Goal: Task Accomplishment & Management: Use online tool/utility

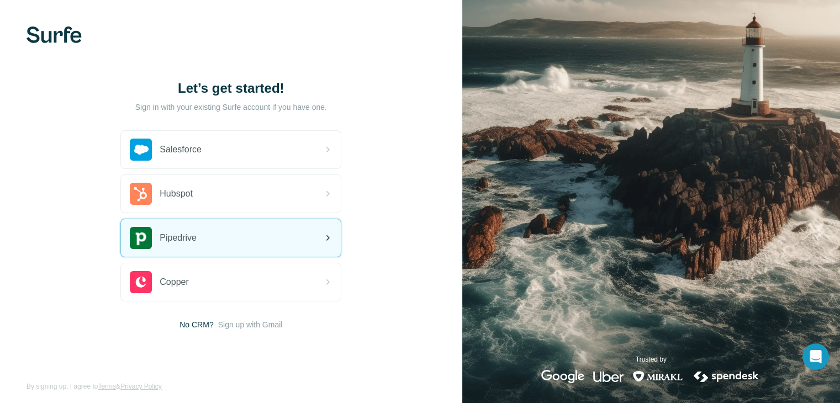
click at [234, 246] on div "Pipedrive" at bounding box center [231, 238] width 220 height 38
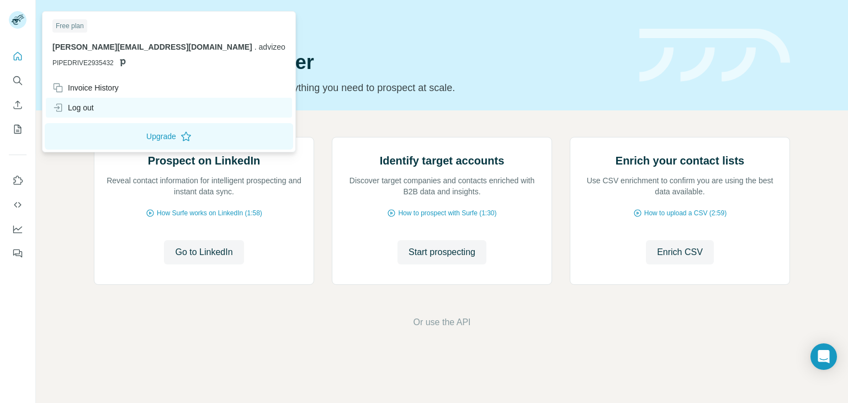
click at [113, 109] on div "Log out" at bounding box center [169, 108] width 246 height 20
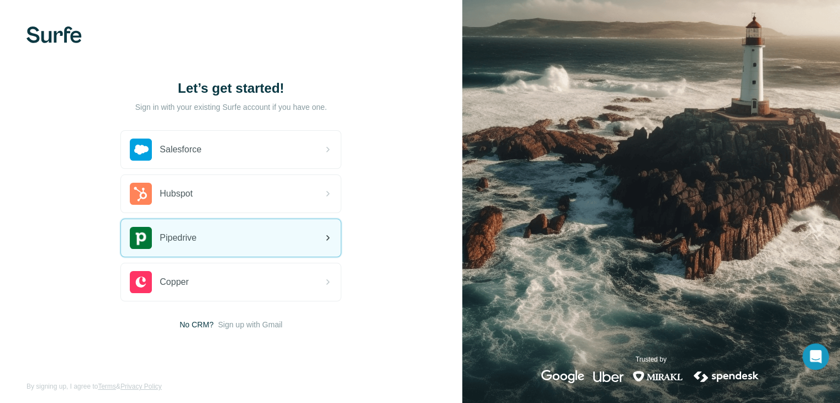
click at [228, 243] on div "Pipedrive" at bounding box center [231, 238] width 220 height 38
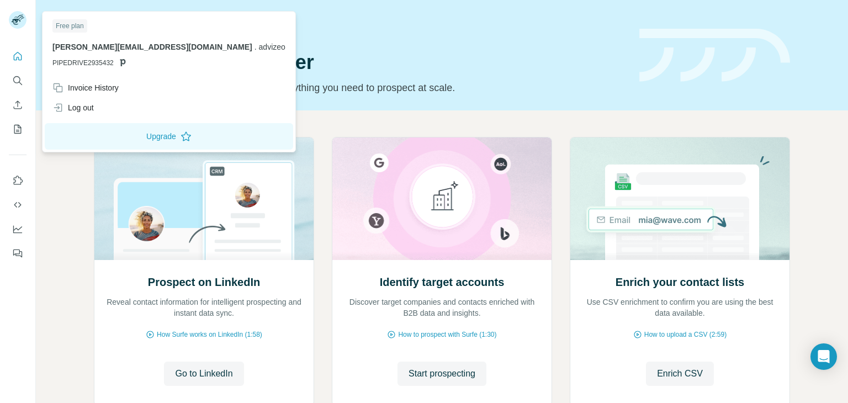
click at [20, 29] on div at bounding box center [18, 21] width 18 height 20
click at [84, 107] on div "Log out" at bounding box center [72, 107] width 41 height 11
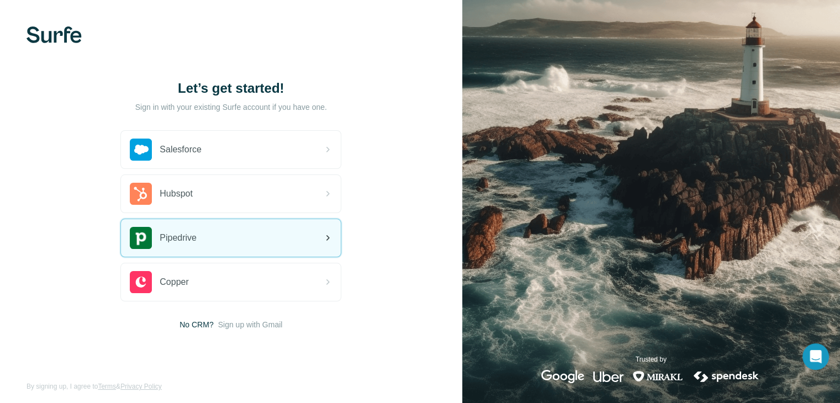
click at [266, 242] on div "Pipedrive" at bounding box center [231, 238] width 220 height 38
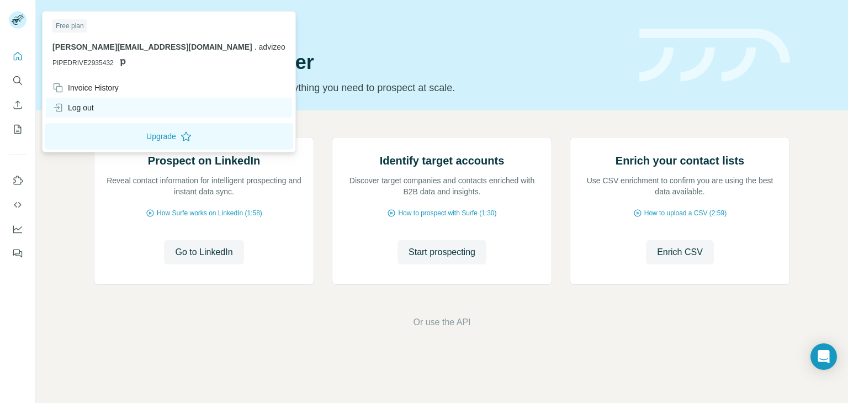
click at [99, 113] on div "Log out" at bounding box center [169, 108] width 246 height 20
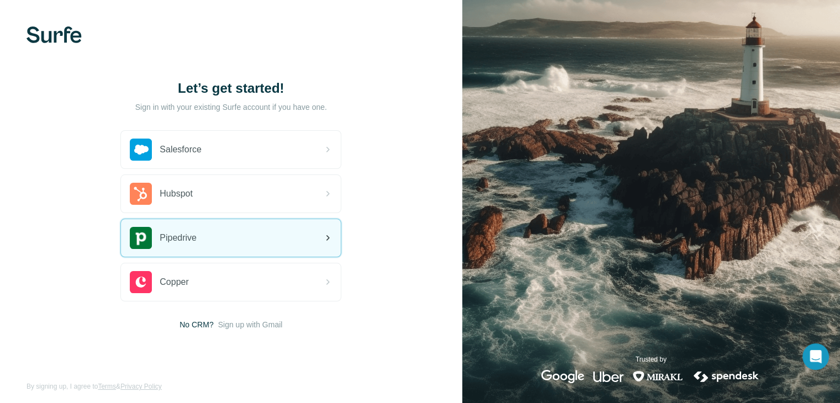
click at [234, 230] on div "Pipedrive" at bounding box center [231, 238] width 220 height 38
click at [247, 250] on div "Pipedrive" at bounding box center [231, 238] width 220 height 38
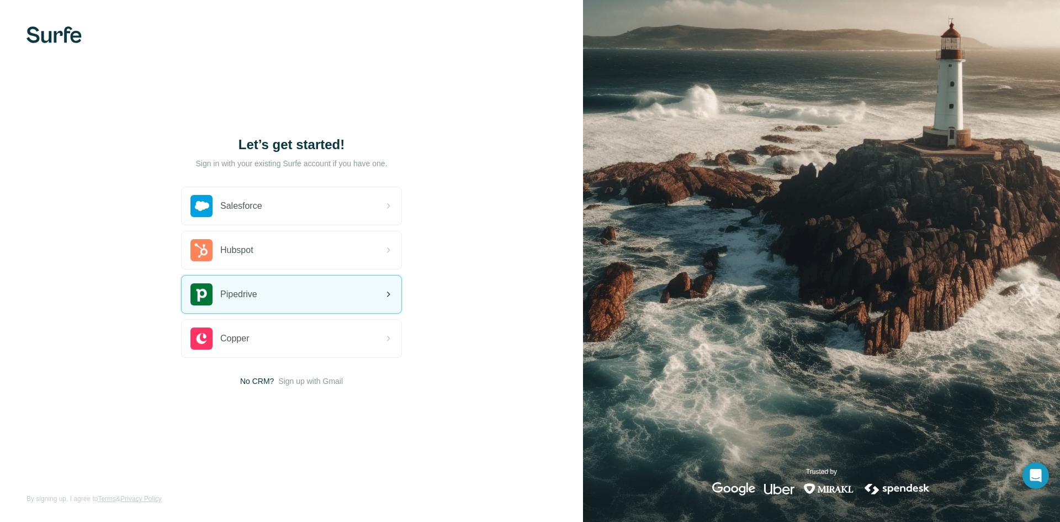
click at [333, 286] on div "Pipedrive" at bounding box center [292, 294] width 220 height 38
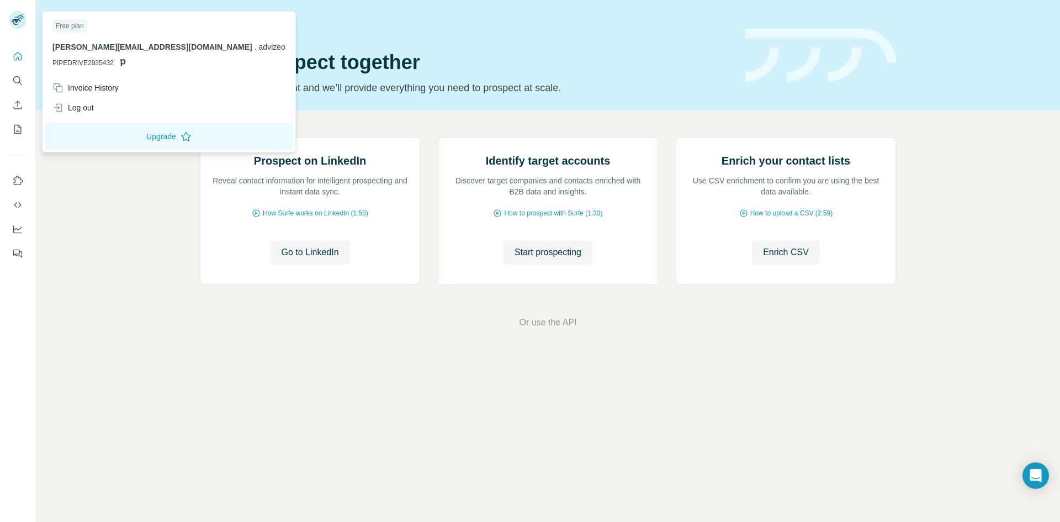
click at [13, 23] on rect at bounding box center [18, 20] width 18 height 18
click at [104, 45] on span "viviane.le@advizeo.io" at bounding box center [152, 47] width 200 height 9
click at [103, 65] on span "PIPEDRIVE2935432" at bounding box center [82, 63] width 61 height 10
click at [102, 109] on div "Log out" at bounding box center [169, 108] width 246 height 20
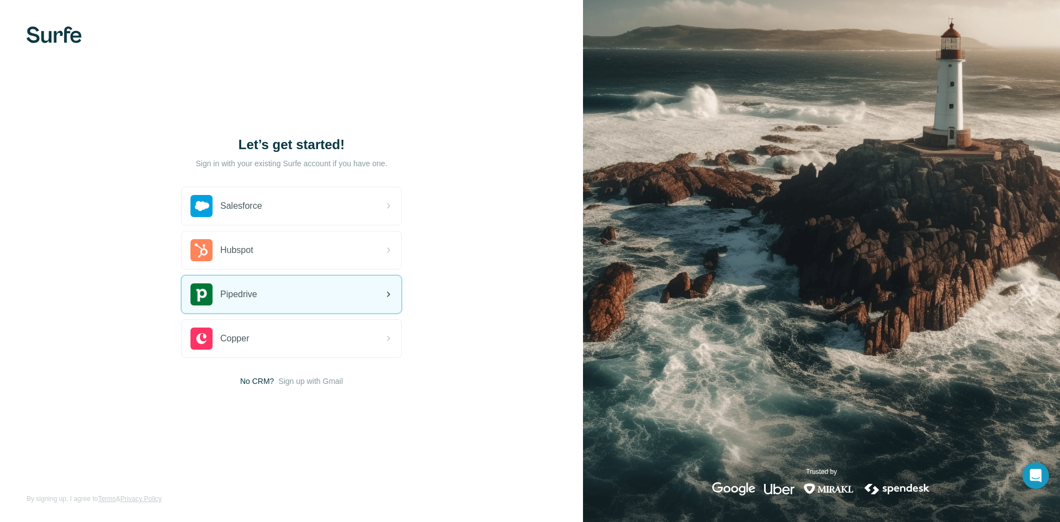
click at [284, 305] on div "Pipedrive" at bounding box center [292, 294] width 220 height 38
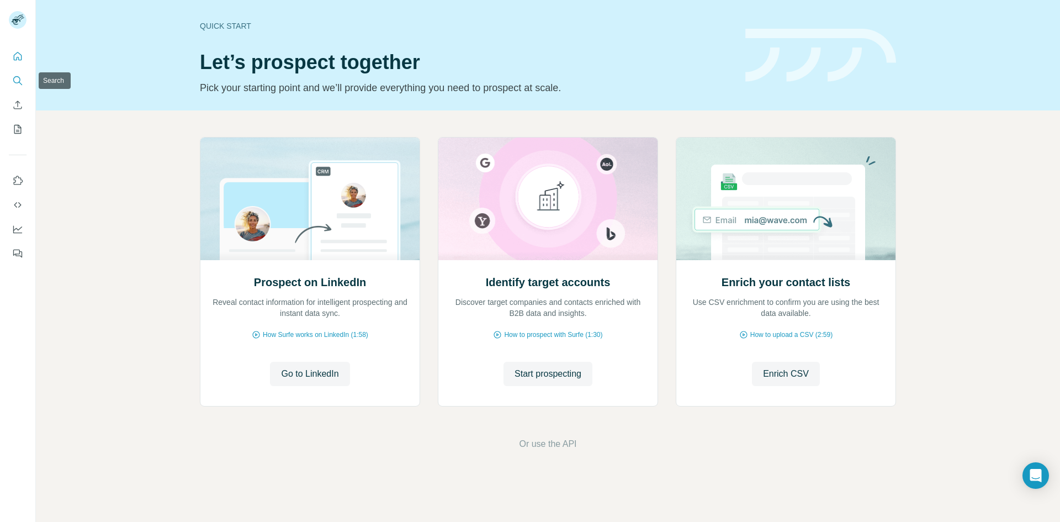
click at [20, 84] on icon "Search" at bounding box center [17, 80] width 11 height 11
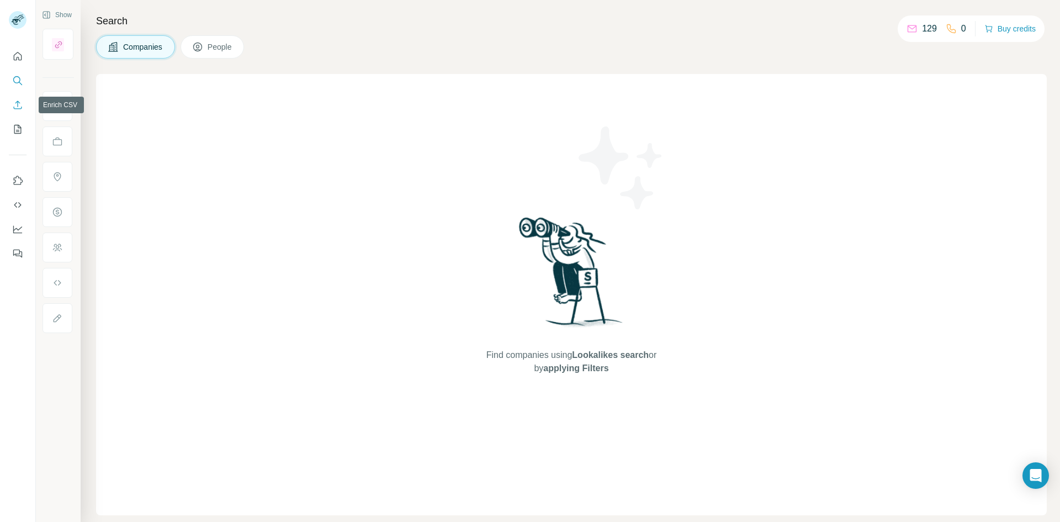
click at [19, 103] on icon "Enrich CSV" at bounding box center [18, 104] width 8 height 8
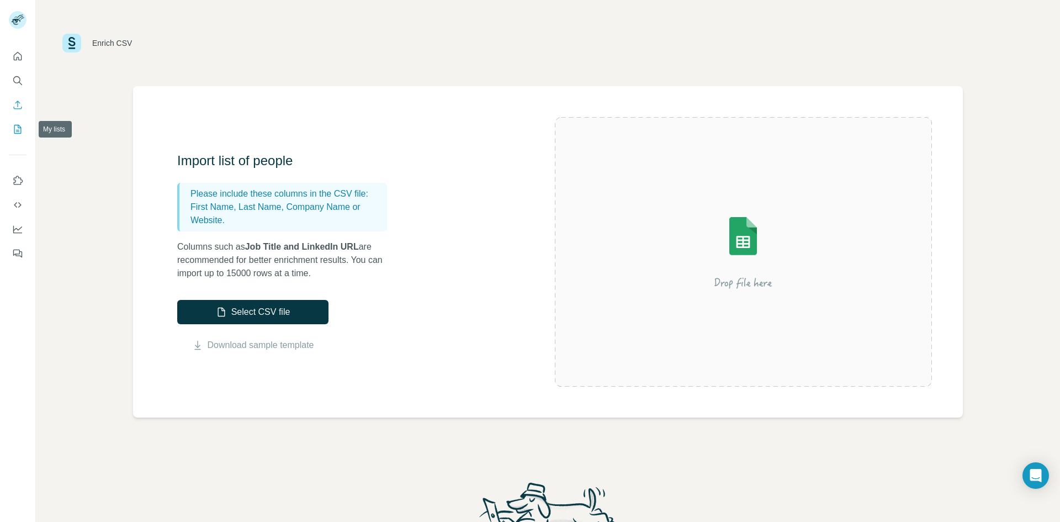
click at [25, 134] on button "My lists" at bounding box center [18, 129] width 18 height 20
click at [18, 64] on button "Quick start" at bounding box center [18, 56] width 18 height 20
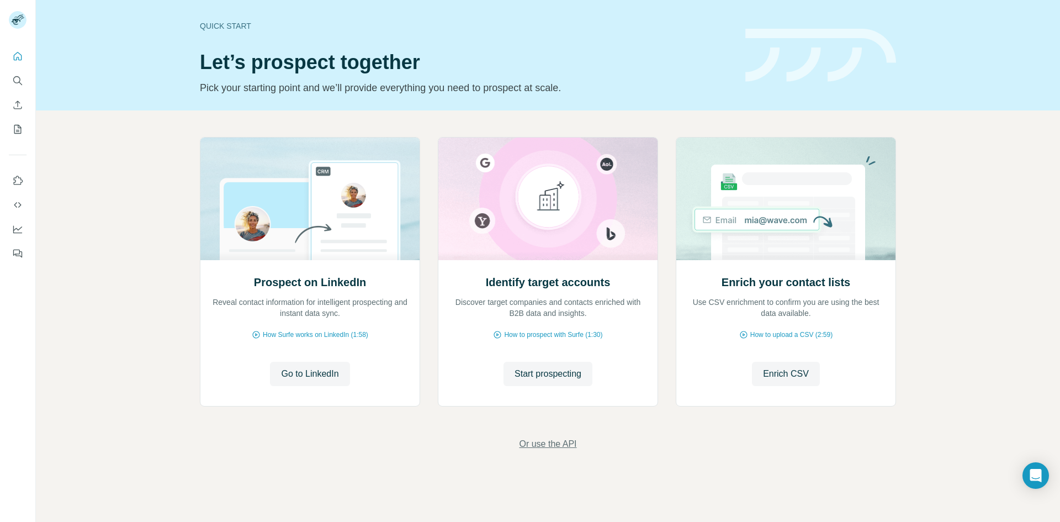
click at [535, 442] on span "Or use the API" at bounding box center [547, 443] width 57 height 13
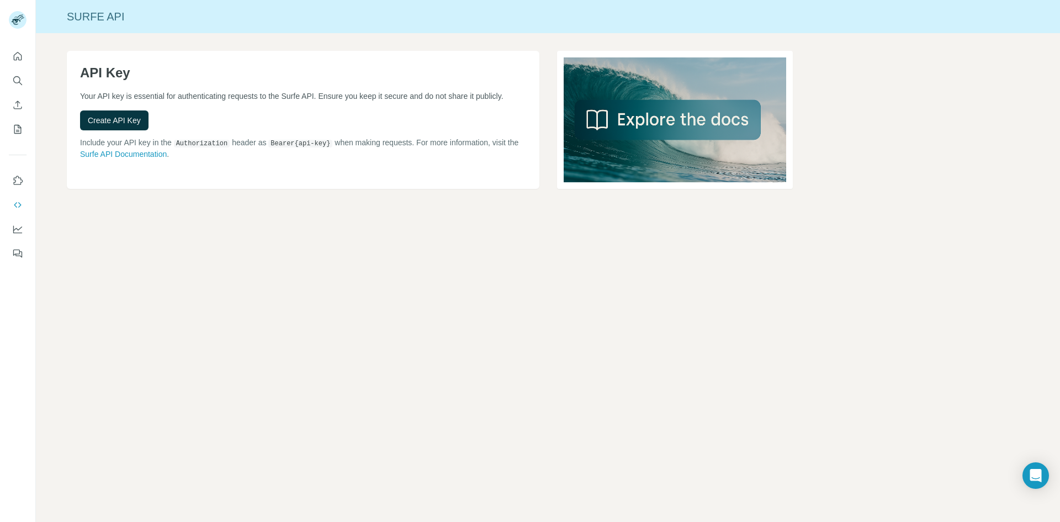
click at [407, 347] on div "Surfe API API Key Your API key is essential for authenticating requests to the …" at bounding box center [548, 261] width 1024 height 522
click at [25, 52] on button "Quick start" at bounding box center [18, 56] width 18 height 20
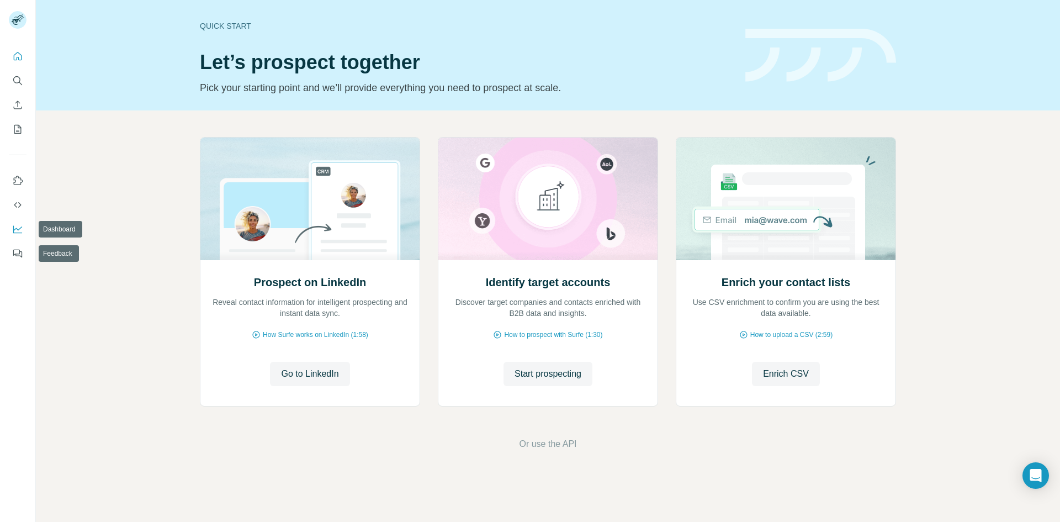
click at [18, 234] on icon "Dashboard" at bounding box center [17, 229] width 11 height 11
